Goal: Transaction & Acquisition: Obtain resource

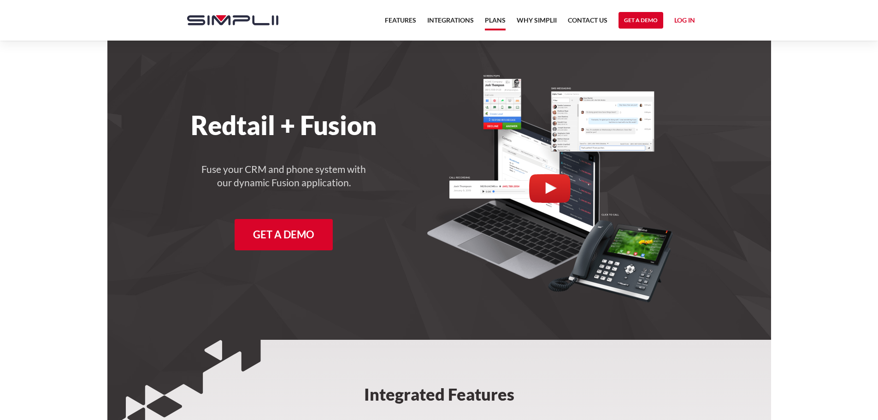
click at [503, 17] on link "Plans" at bounding box center [495, 23] width 21 height 16
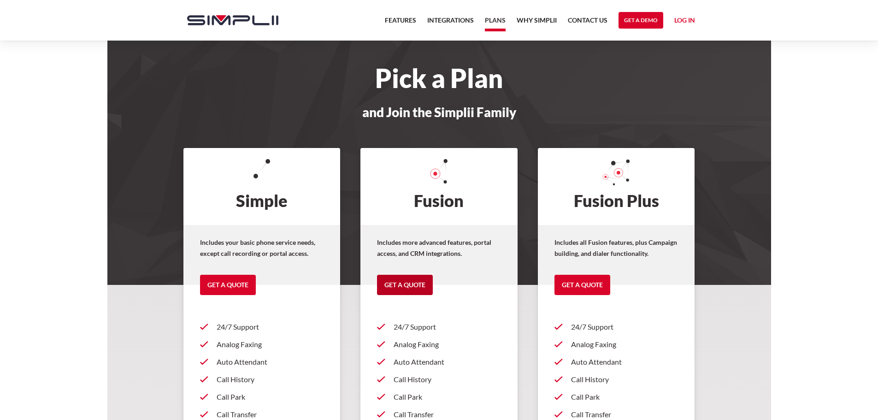
click at [417, 282] on link "Get a Quote" at bounding box center [405, 285] width 56 height 20
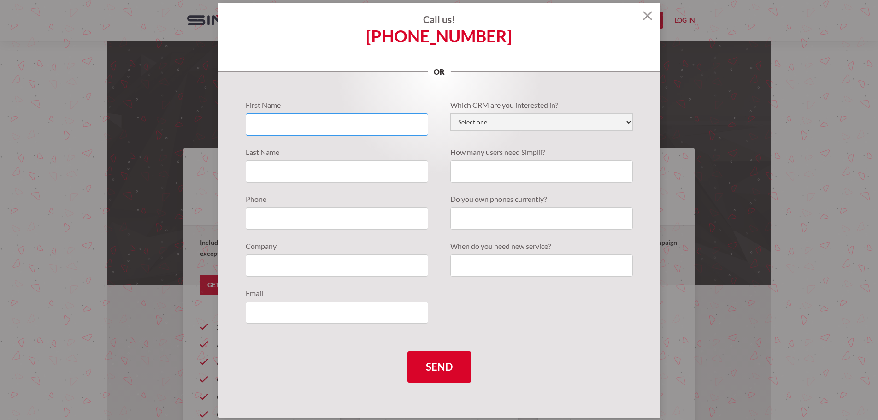
click at [368, 128] on input "Quote Requests" at bounding box center [337, 124] width 183 height 22
type input "[PERSON_NAME]"
type input "7145262668"
type input "Pel & Associates"
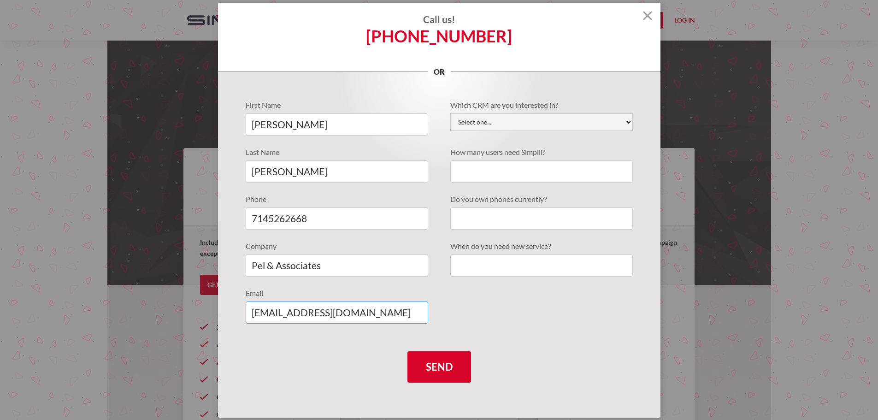
type input "[EMAIL_ADDRESS][DOMAIN_NAME]"
click at [492, 124] on select "Select one... Active Campaign Autotask ChildCareCRM [DOMAIN_NAME] ConnectWise C…" at bounding box center [542, 122] width 183 height 18
select select "Redtail"
click at [451, 113] on select "Select one... Active Campaign Autotask ChildCareCRM [DOMAIN_NAME] ConnectWise C…" at bounding box center [542, 122] width 183 height 18
click at [498, 171] on input "Quote Requests" at bounding box center [542, 171] width 183 height 22
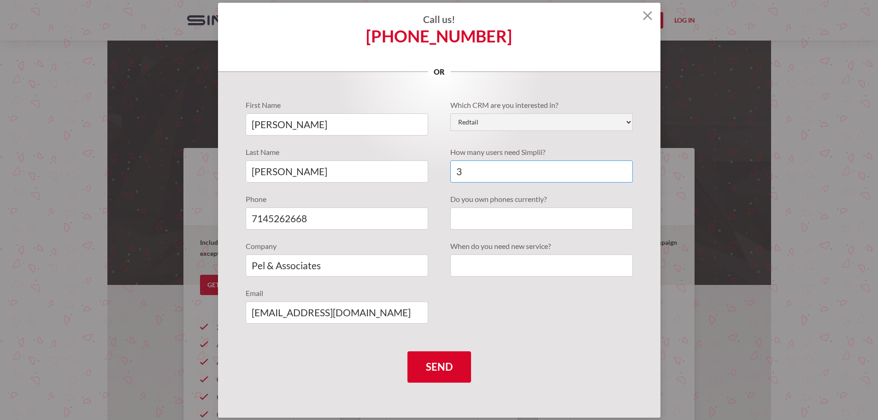
type input "3"
click at [497, 219] on input "Quote Requests" at bounding box center [542, 219] width 183 height 22
type input "Yes"
click at [467, 257] on input "Quote Requests" at bounding box center [542, 266] width 183 height 22
click at [482, 169] on input "3" at bounding box center [542, 171] width 183 height 22
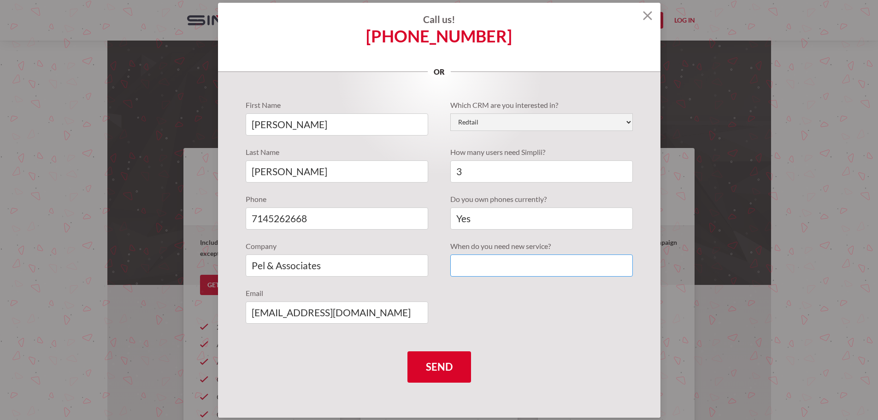
click at [466, 262] on input "Quote Requests" at bounding box center [542, 266] width 183 height 22
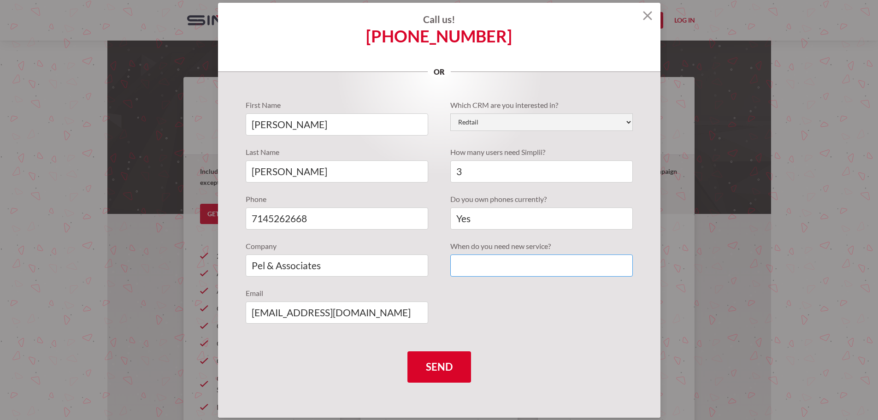
scroll to position [92, 0]
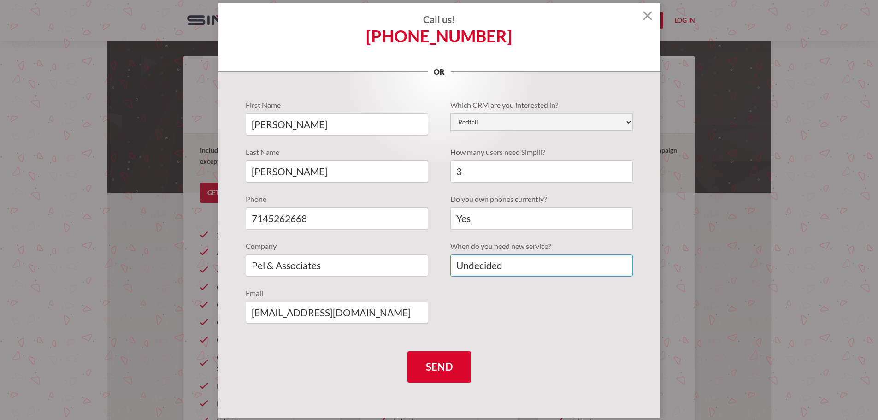
click at [481, 271] on input "Undecided" at bounding box center [542, 266] width 183 height 22
type input "Undecided"
click at [510, 172] on input "3" at bounding box center [542, 171] width 183 height 22
click at [446, 358] on input "Send" at bounding box center [440, 366] width 64 height 31
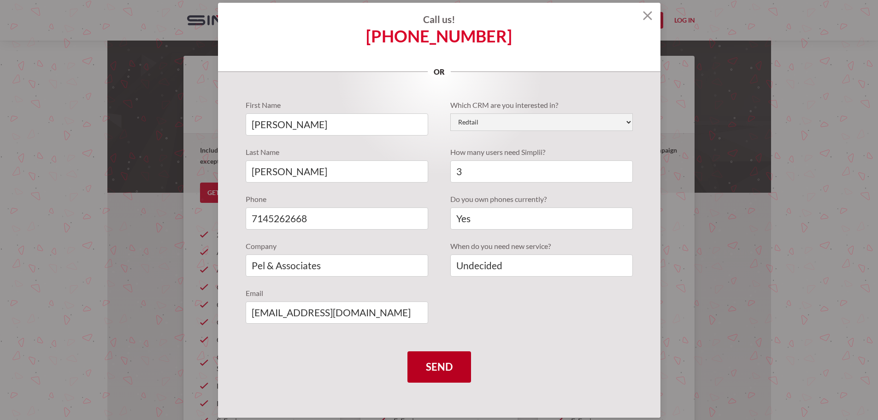
type input "Please wait..."
